Goal: Task Accomplishment & Management: Use online tool/utility

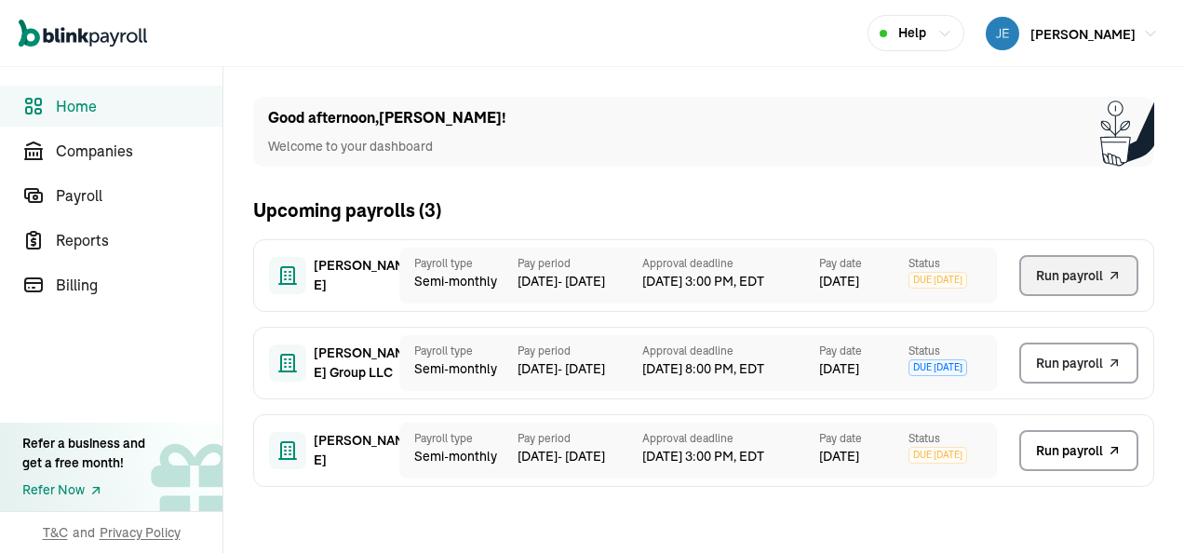
click at [1068, 272] on span "Run payroll" at bounding box center [1069, 276] width 67 height 20
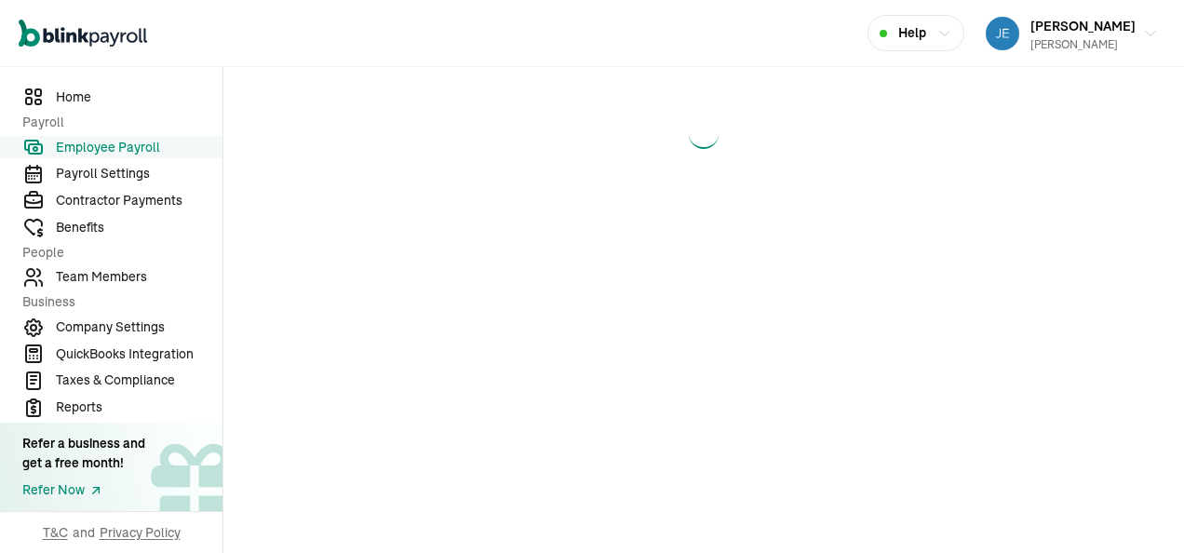
select select "direct_deposit"
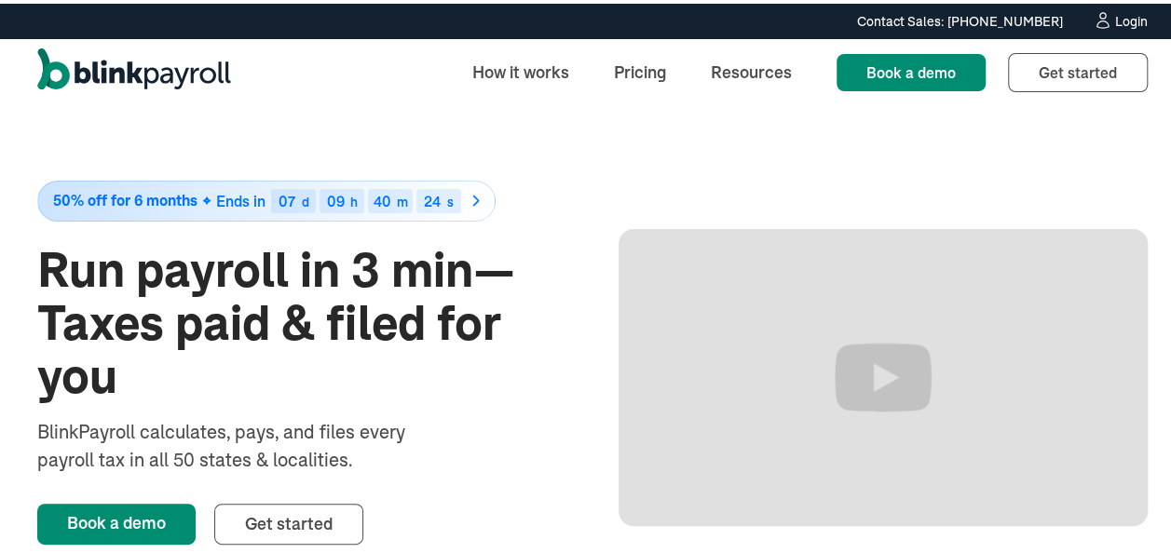
click at [1115, 12] on div "Login" at bounding box center [1131, 17] width 33 height 13
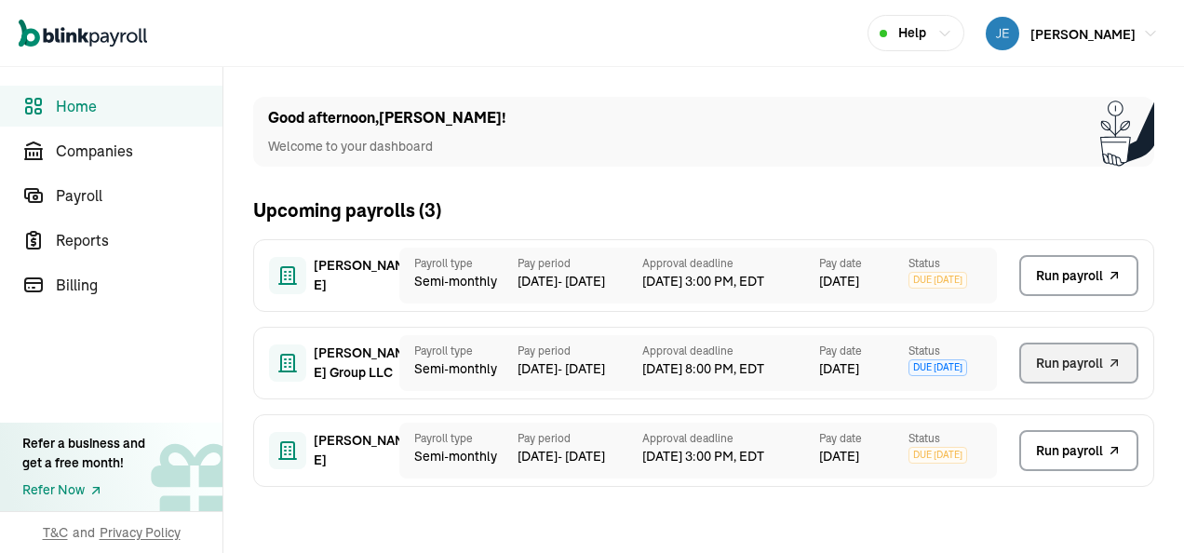
click at [1053, 361] on span "Run payroll" at bounding box center [1069, 364] width 67 height 20
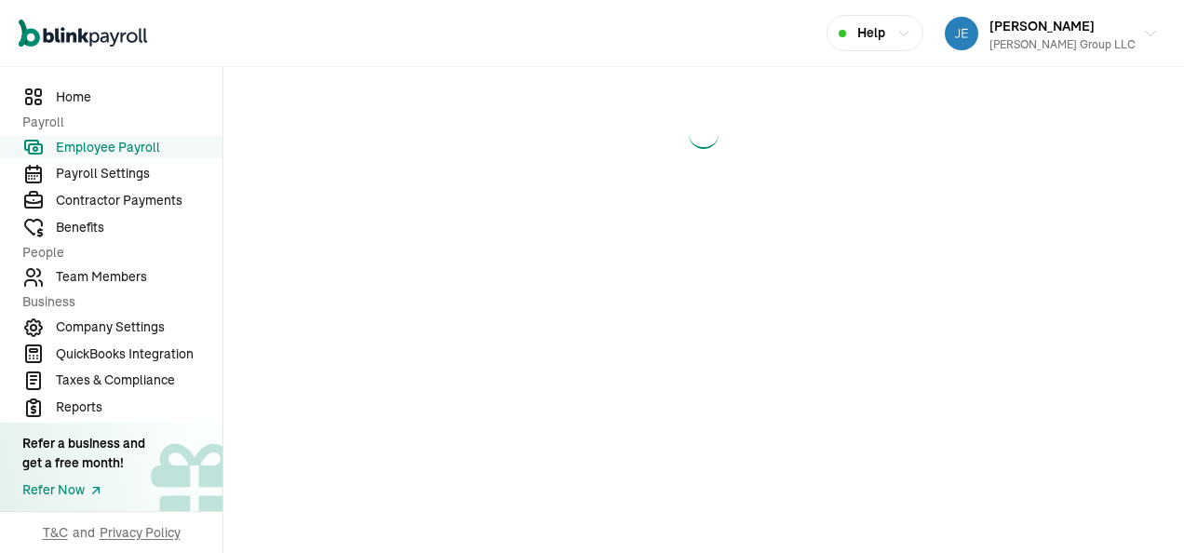
select select "direct_deposit"
